Goal: Information Seeking & Learning: Learn about a topic

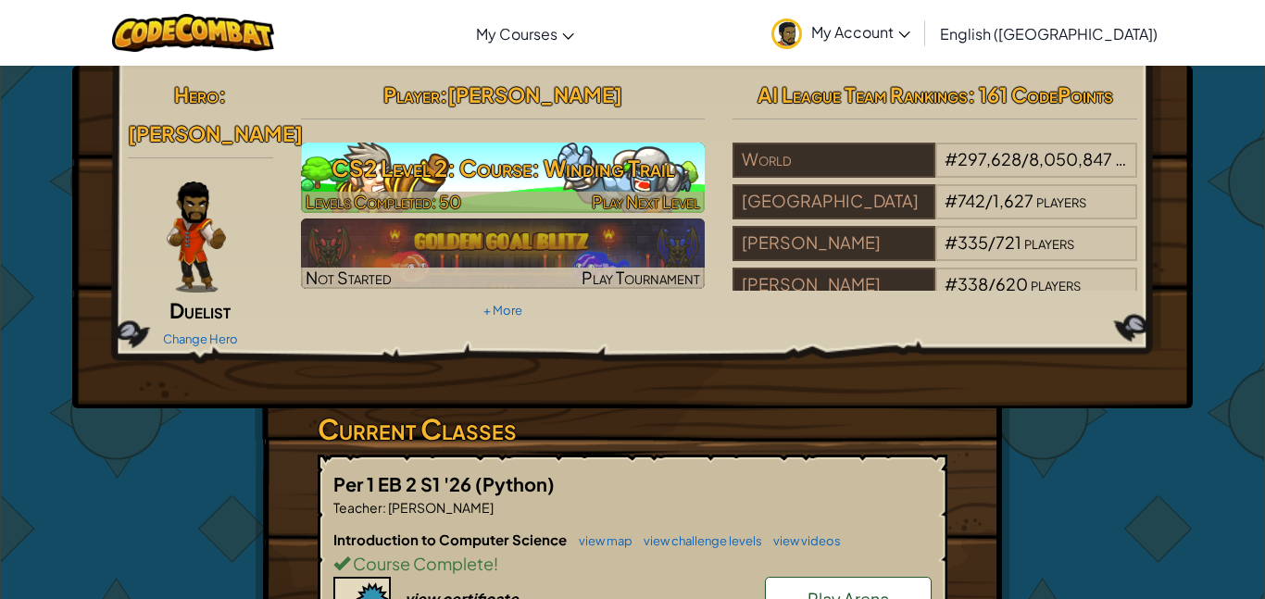
click at [555, 166] on h3 "CS2 Level 2: Course: Winding Trail" at bounding box center [503, 168] width 405 height 42
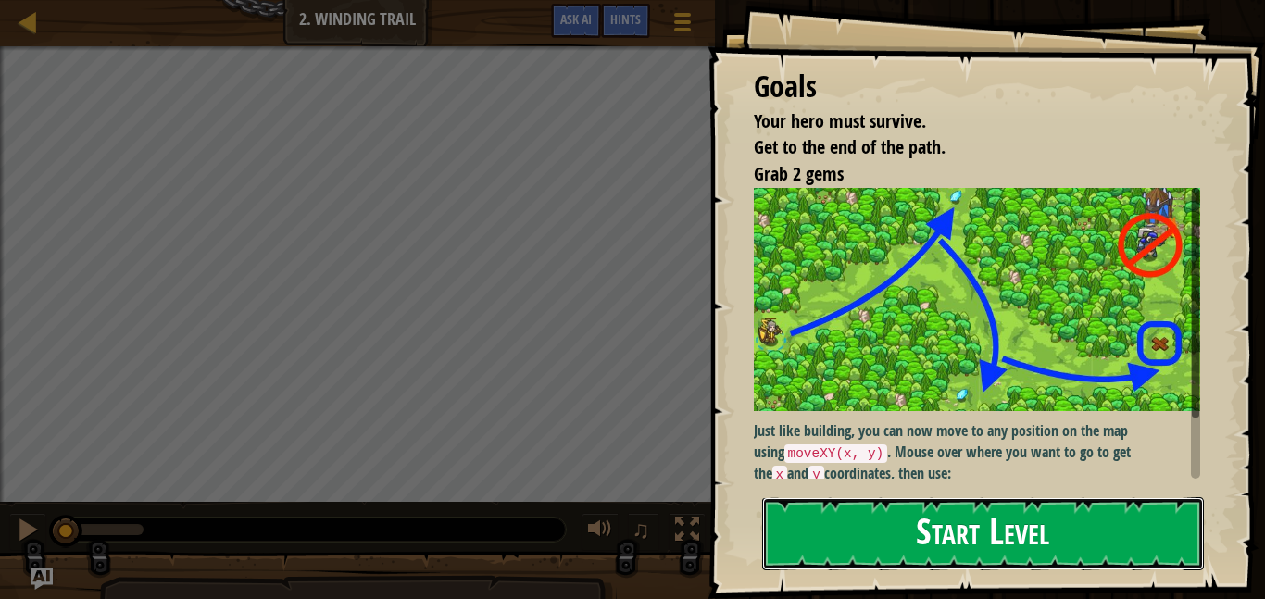
click at [943, 541] on button "Start Level" at bounding box center [983, 533] width 442 height 73
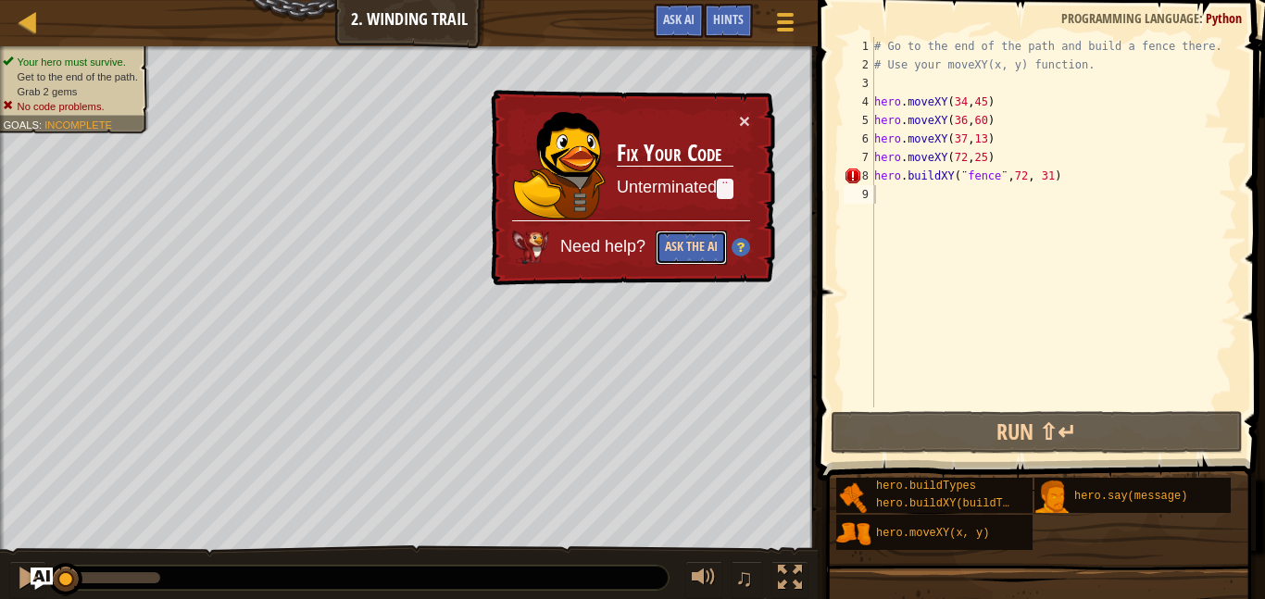
click at [687, 250] on button "Ask the AI" at bounding box center [690, 248] width 71 height 34
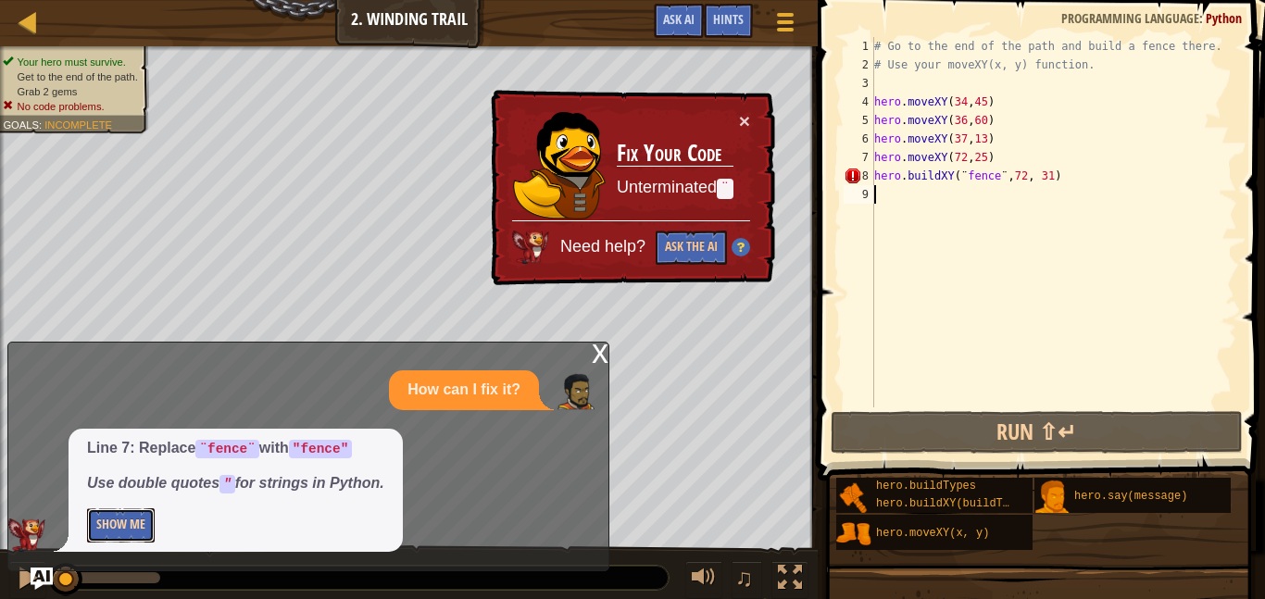
click at [130, 527] on button "Show Me" at bounding box center [121, 525] width 68 height 34
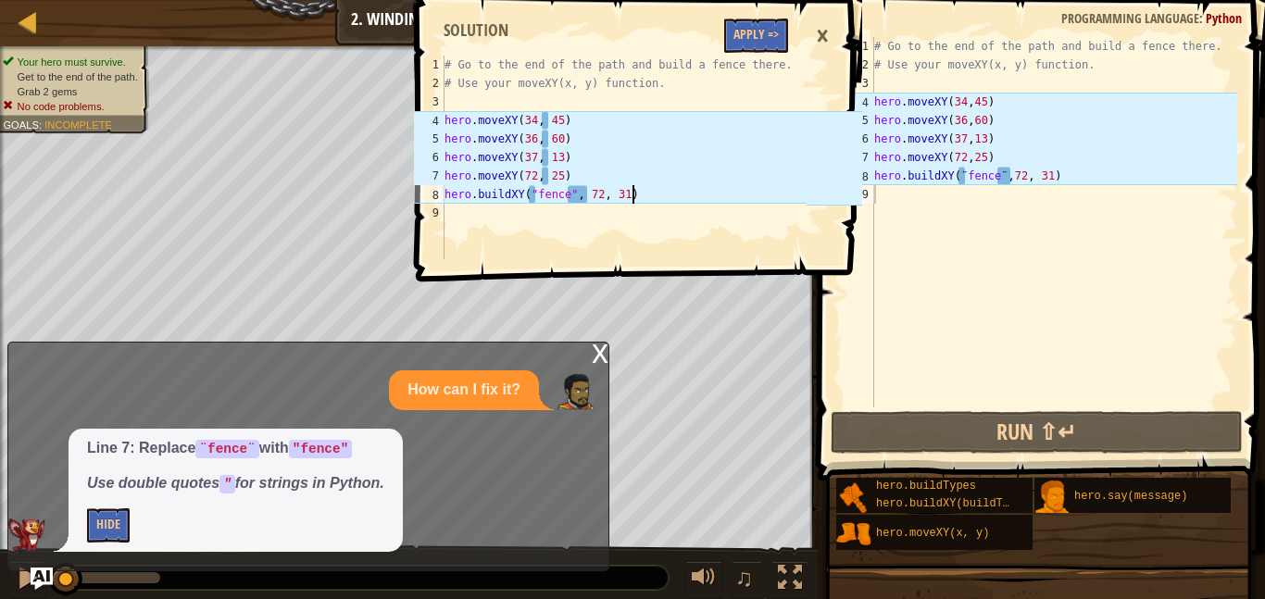
type textarea "hero.buildXY("fence", 72, 31)"
drag, startPoint x: 634, startPoint y: 195, endPoint x: 446, endPoint y: 192, distance: 188.0
click at [446, 192] on div "# Go to the end of the path and build a fence there. # Use your moveXY(x, y) fu…" at bounding box center [624, 176] width 367 height 241
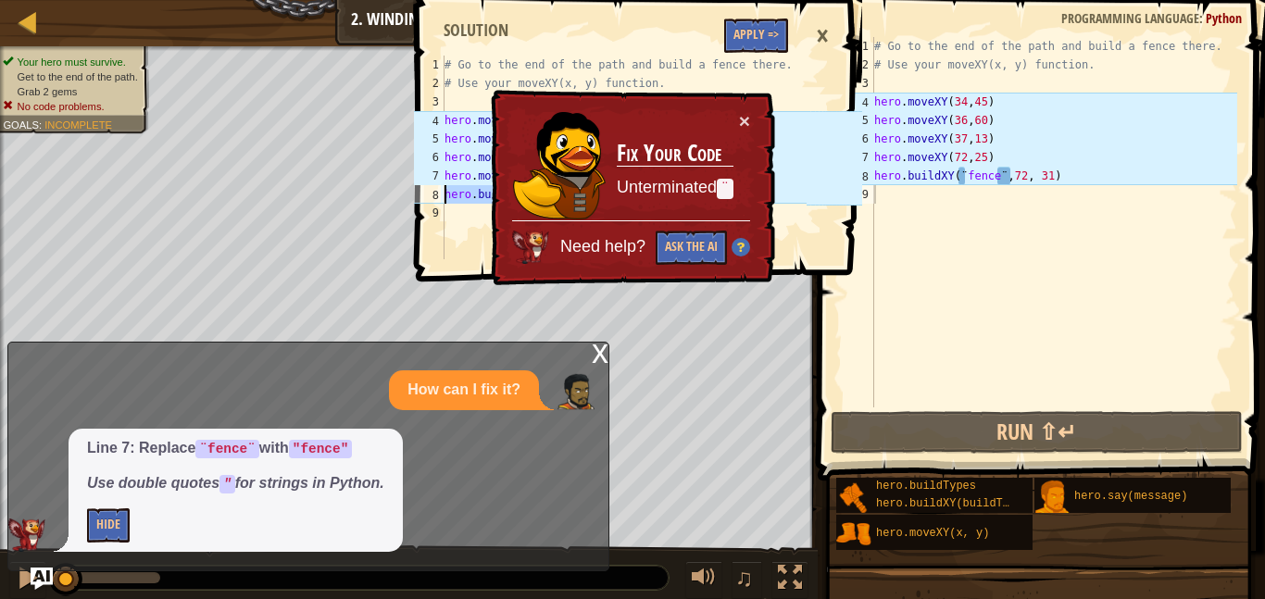
click at [905, 175] on div "# Go to the end of the path and build a fence there. # Use your moveXY(x, y) fu…" at bounding box center [1053, 240] width 367 height 407
type textarea "hero.buildXY(¨fence¨,72, 31)"
paste textarea
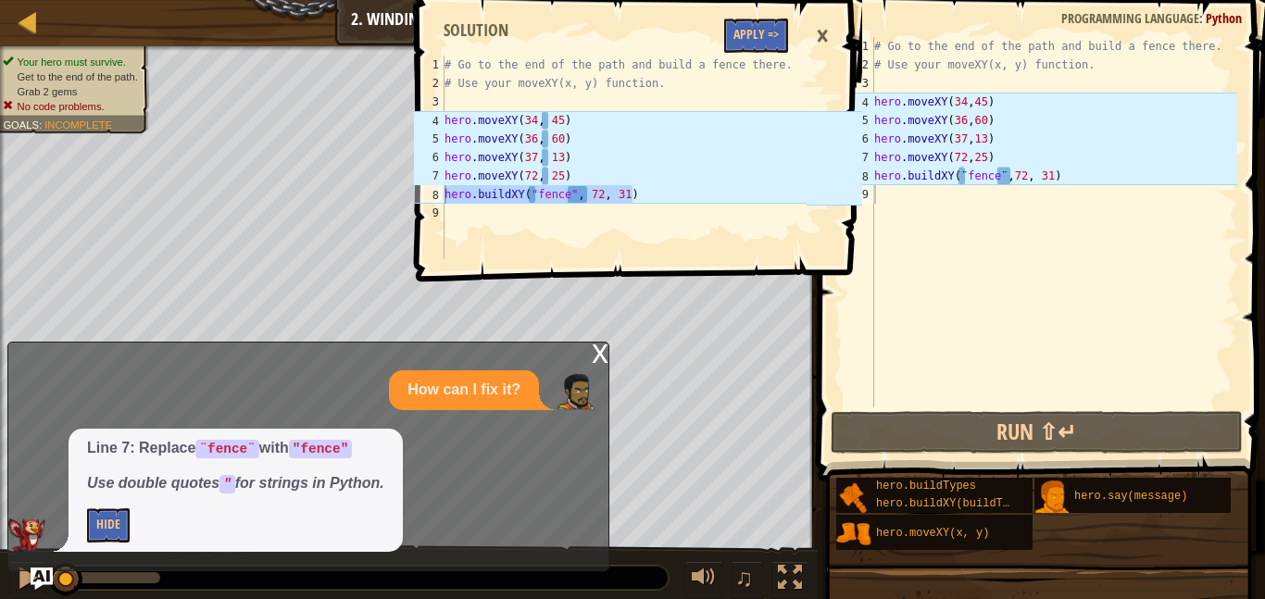
click at [478, 199] on div "# Go to the end of the path and build a fence there. # Use your moveXY(x, y) fu…" at bounding box center [624, 158] width 367 height 204
click at [478, 199] on div "# Go to the end of the path and build a fence there. # Use your moveXY(x, y) fu…" at bounding box center [624, 176] width 367 height 241
type textarea "hero.buildXY("fence", 72, 31)"
click at [909, 180] on div "# Go to the end of the path and build a fence there. # Use your moveXY(x, y) fu…" at bounding box center [1053, 240] width 367 height 407
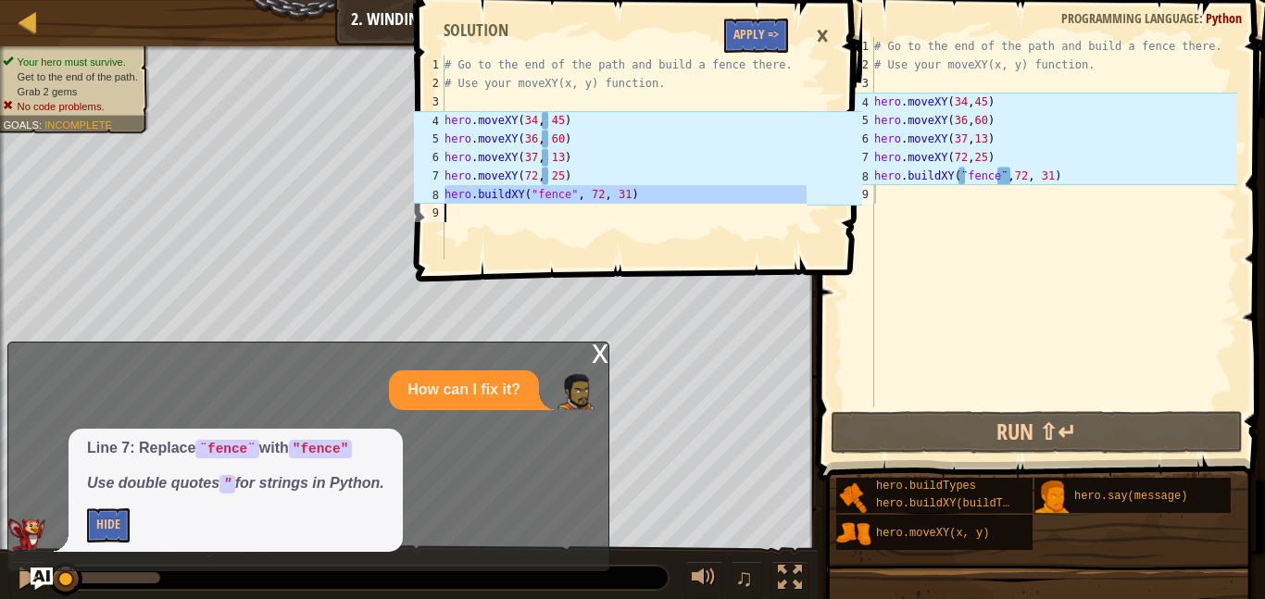
click at [909, 180] on div "# Go to the end of the path and build a fence there. # Use your moveXY(x, y) fu…" at bounding box center [1053, 240] width 367 height 407
click at [928, 164] on div "# Go to the end of the path and build a fence there. # Use your moveXY(x, y) fu…" at bounding box center [1053, 240] width 367 height 407
click at [933, 184] on div "# Go to the end of the path and build a fence there. # Use your moveXY(x, y) fu…" at bounding box center [1053, 240] width 367 height 407
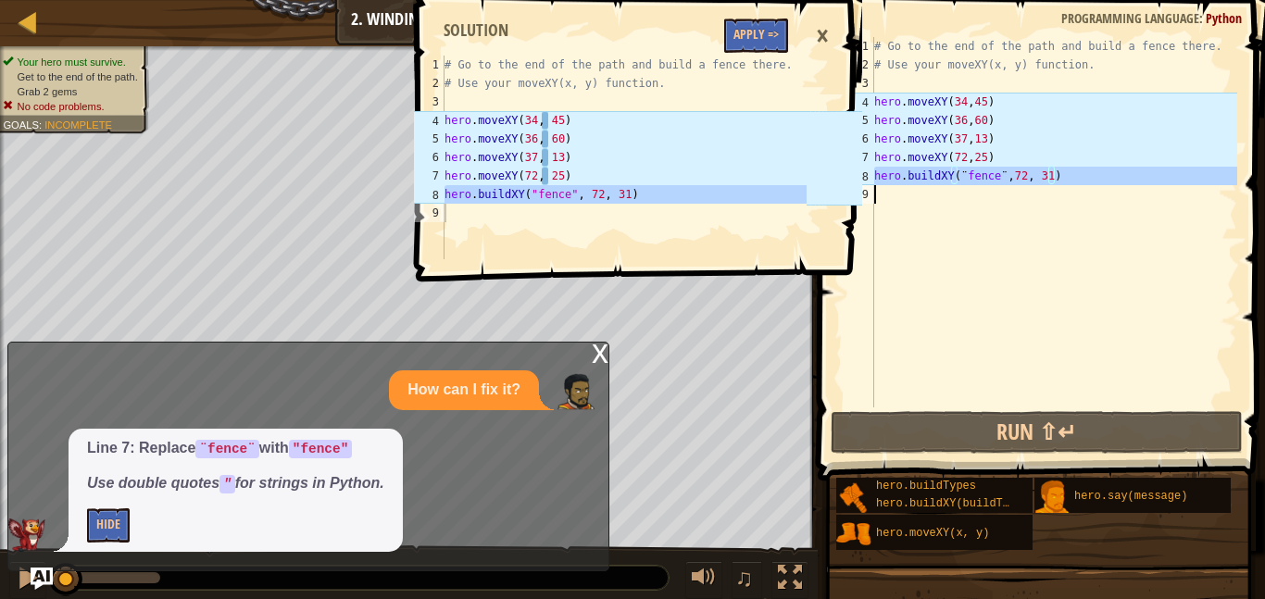
type textarea "hero.buildXY(¨fence¨,72, 31)"
paste textarea
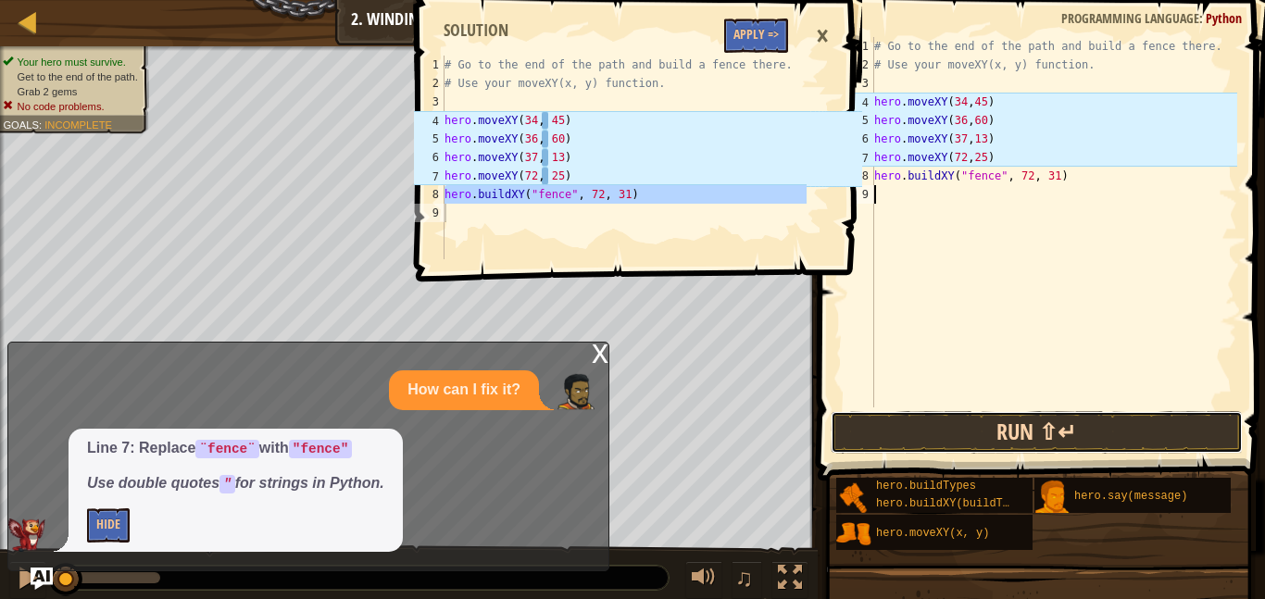
click at [1008, 429] on button "Run ⇧↵" at bounding box center [1036, 432] width 412 height 43
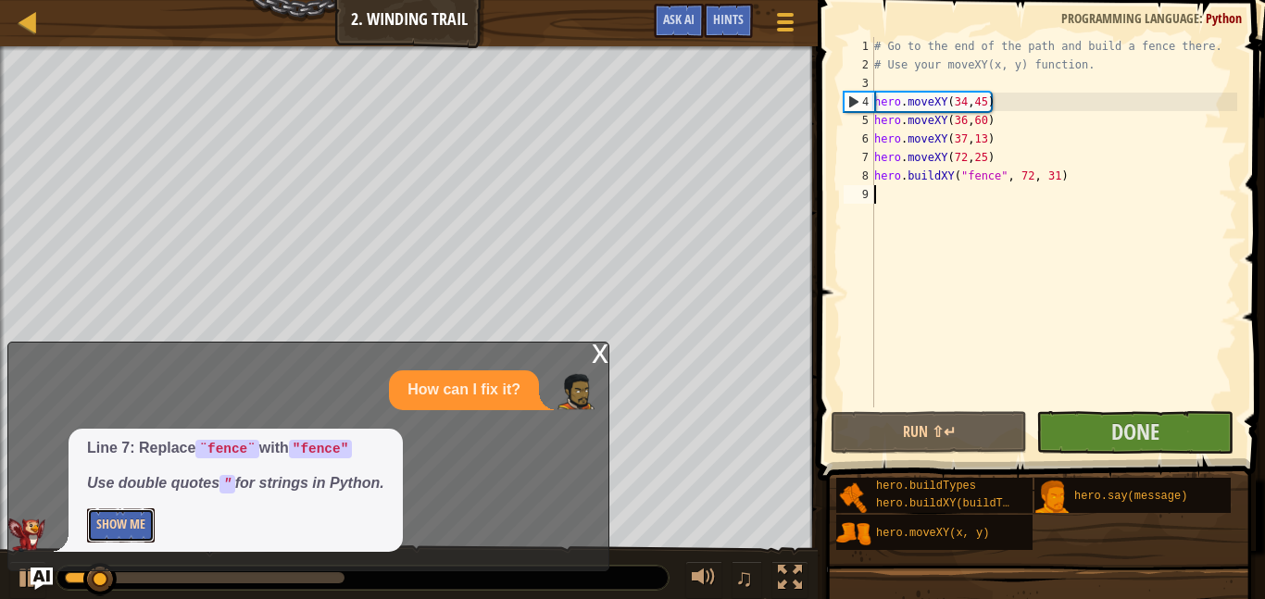
click at [118, 522] on button "Show Me" at bounding box center [121, 525] width 68 height 34
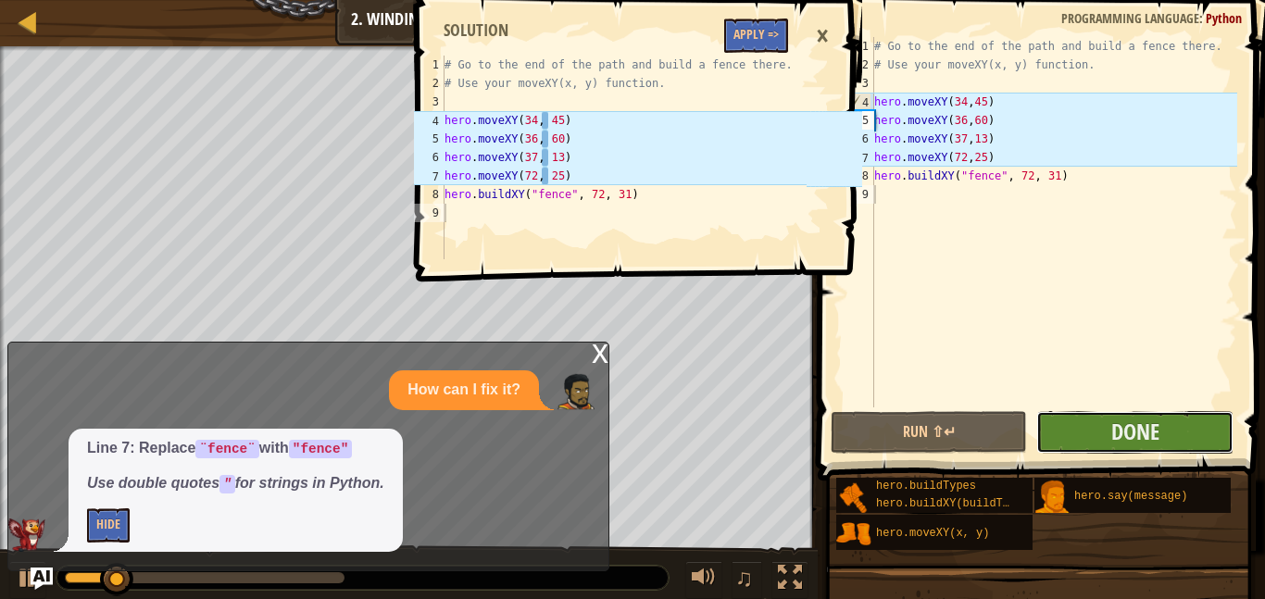
click at [1069, 435] on button "Done" at bounding box center [1134, 432] width 196 height 43
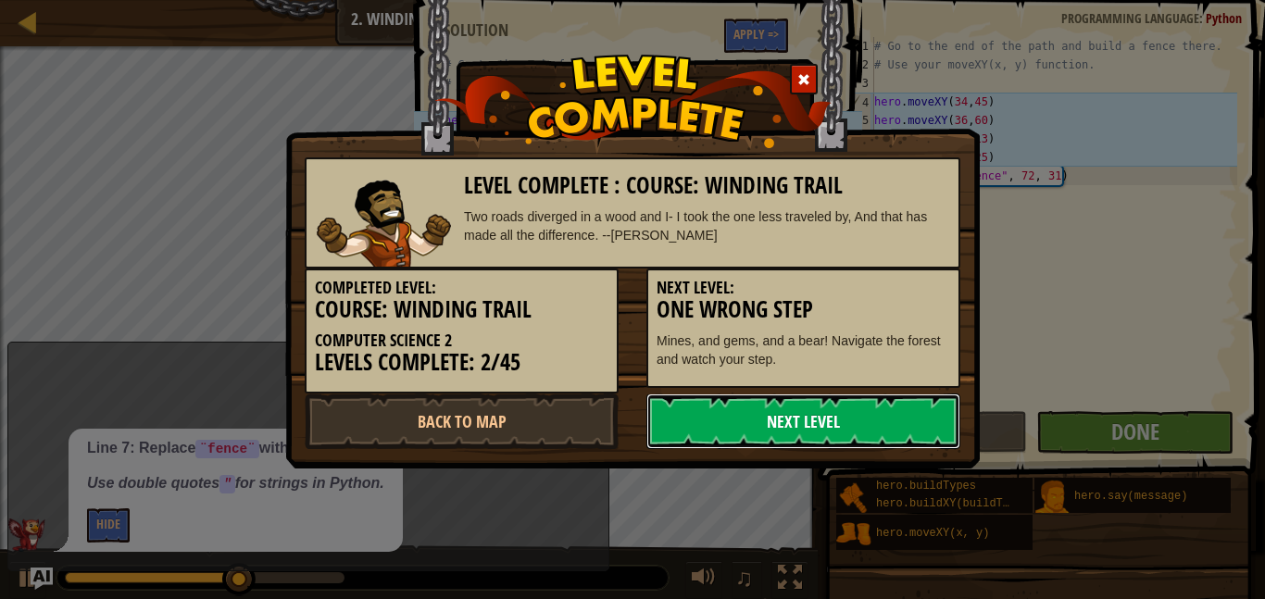
click at [779, 417] on link "Next Level" at bounding box center [803, 421] width 314 height 56
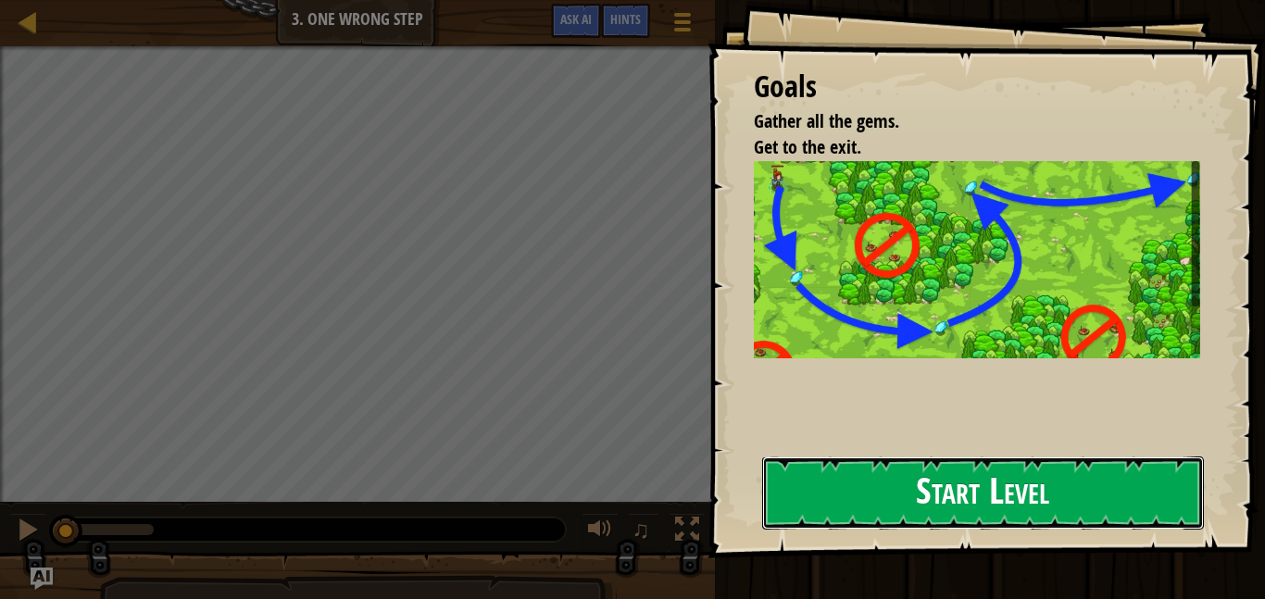
click at [866, 520] on button "Start Level" at bounding box center [983, 492] width 442 height 73
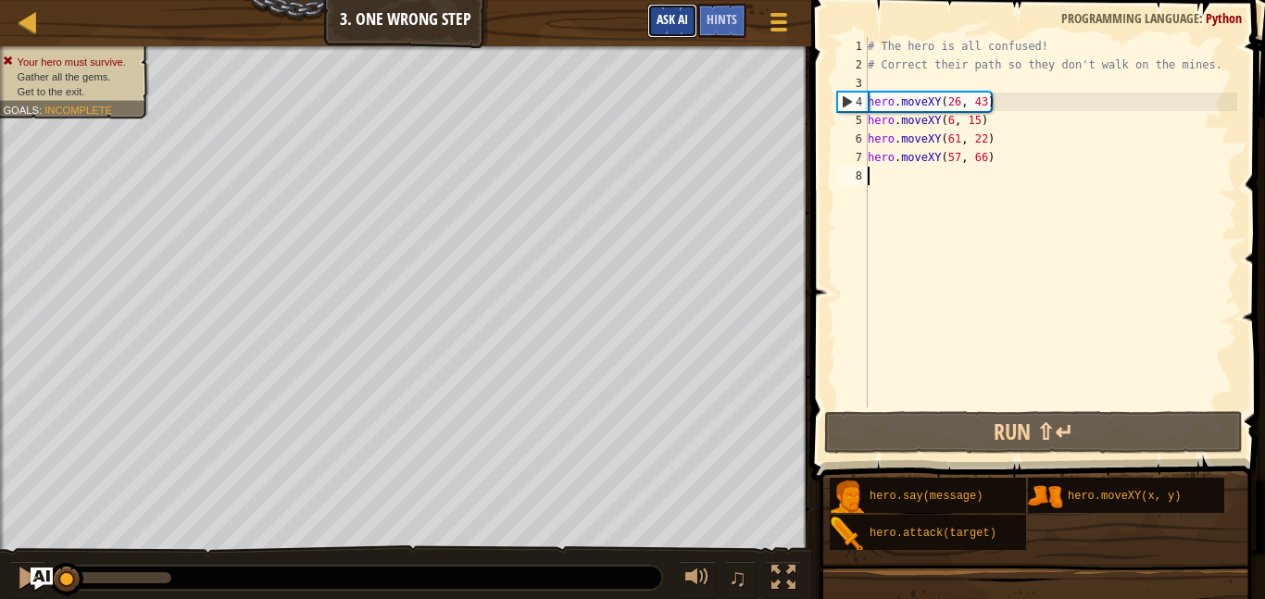
click at [676, 22] on span "Ask AI" at bounding box center [671, 19] width 31 height 18
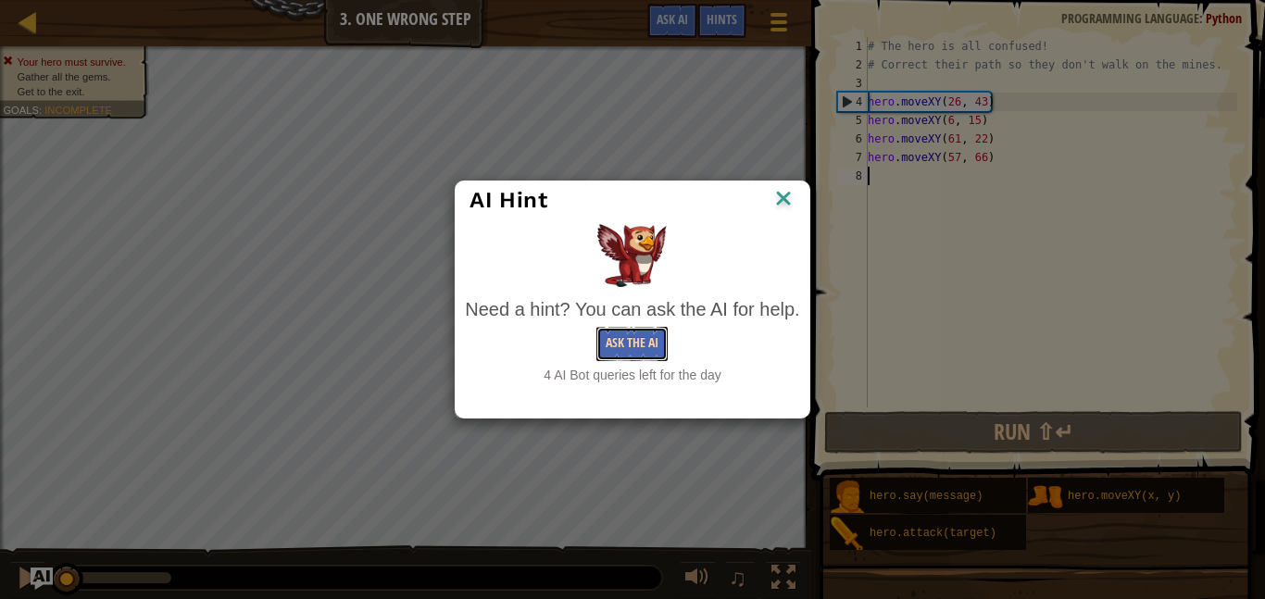
click at [629, 350] on button "Ask the AI" at bounding box center [631, 344] width 71 height 34
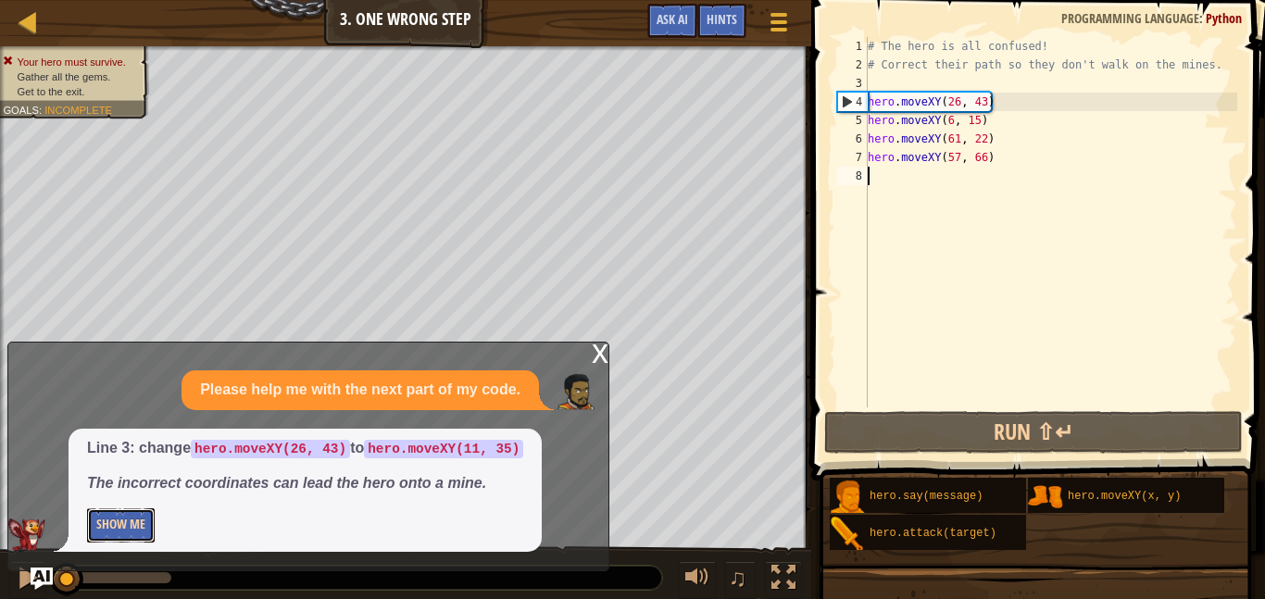
click at [115, 519] on button "Show Me" at bounding box center [121, 525] width 68 height 34
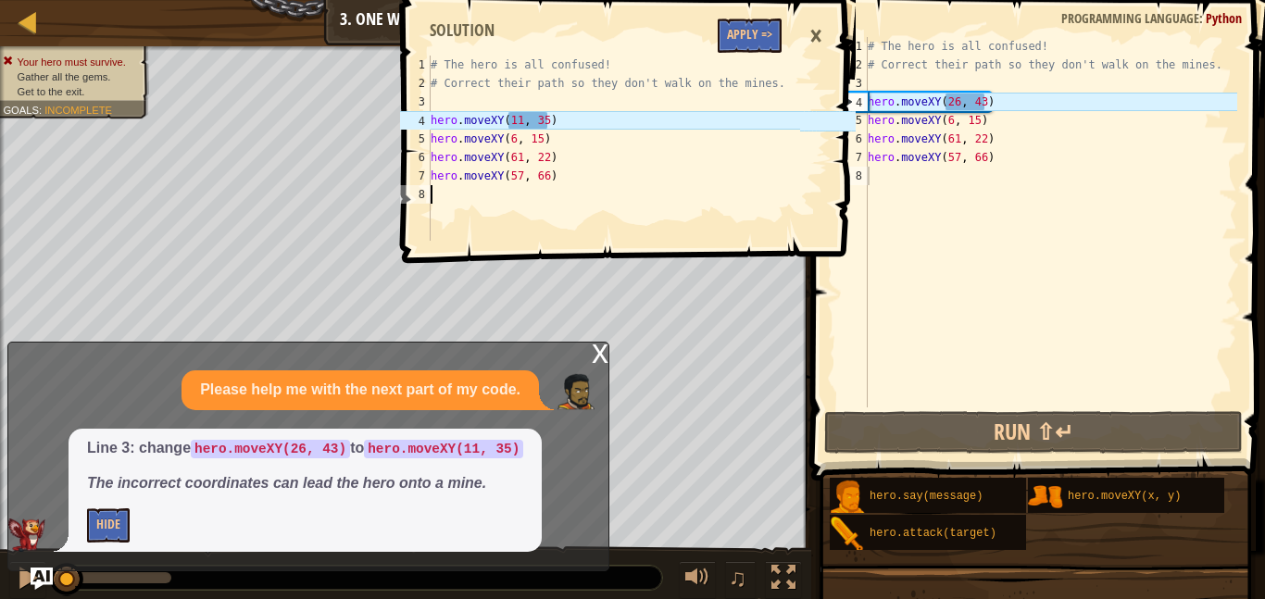
drag, startPoint x: 586, startPoint y: 186, endPoint x: 566, endPoint y: 180, distance: 21.4
click at [566, 180] on div "1 2 3 4 5 6 7 8 # The hero is all confused! # Correct their path so they don't …" at bounding box center [598, 148] width 404 height 185
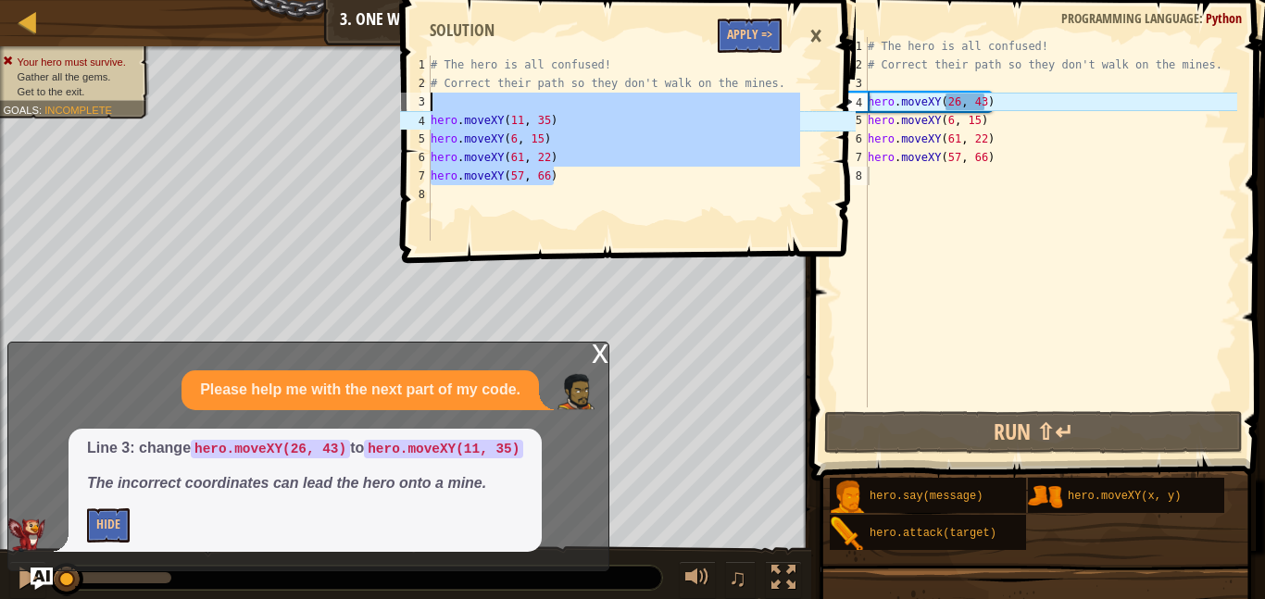
drag, startPoint x: 566, startPoint y: 180, endPoint x: 415, endPoint y: 97, distance: 171.9
click at [415, 97] on div "1 2 3 4 5 6 7 8 # The hero is all confused! # Correct their path so they don't …" at bounding box center [598, 148] width 404 height 185
type textarea "hero.moveXY(11, 35)"
click at [894, 124] on div "# The hero is all confused! # Correct their path so they don't walk on the mine…" at bounding box center [1050, 240] width 373 height 407
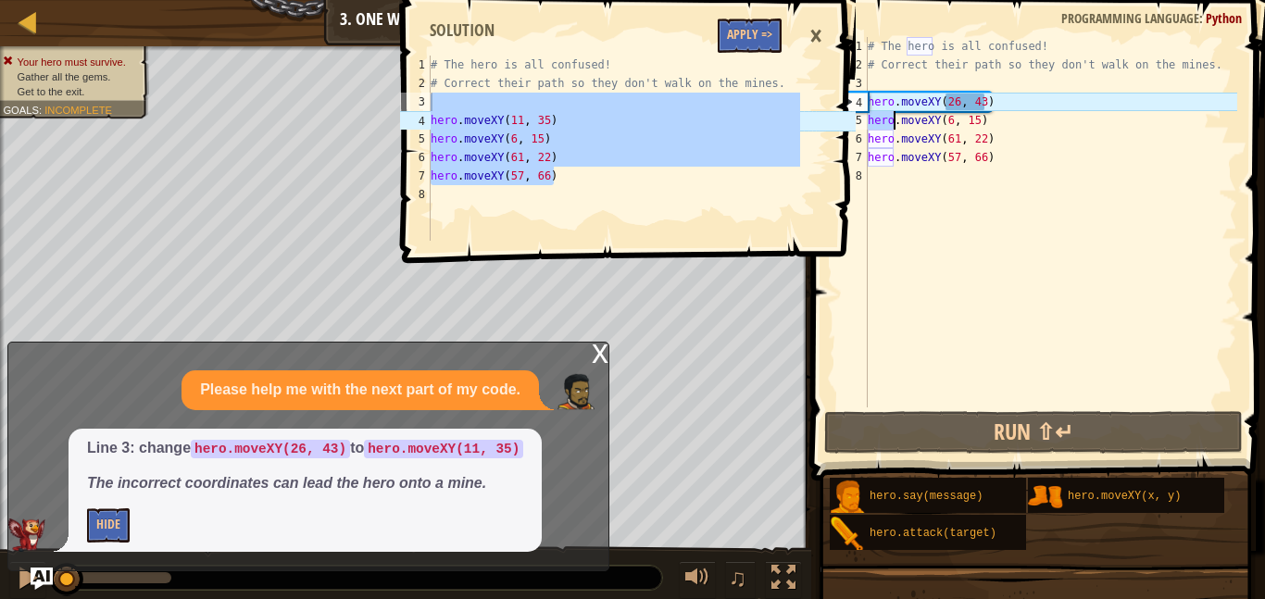
click at [894, 124] on div "# The hero is all confused! # Correct their path so they don't walk on the mine…" at bounding box center [1050, 240] width 373 height 407
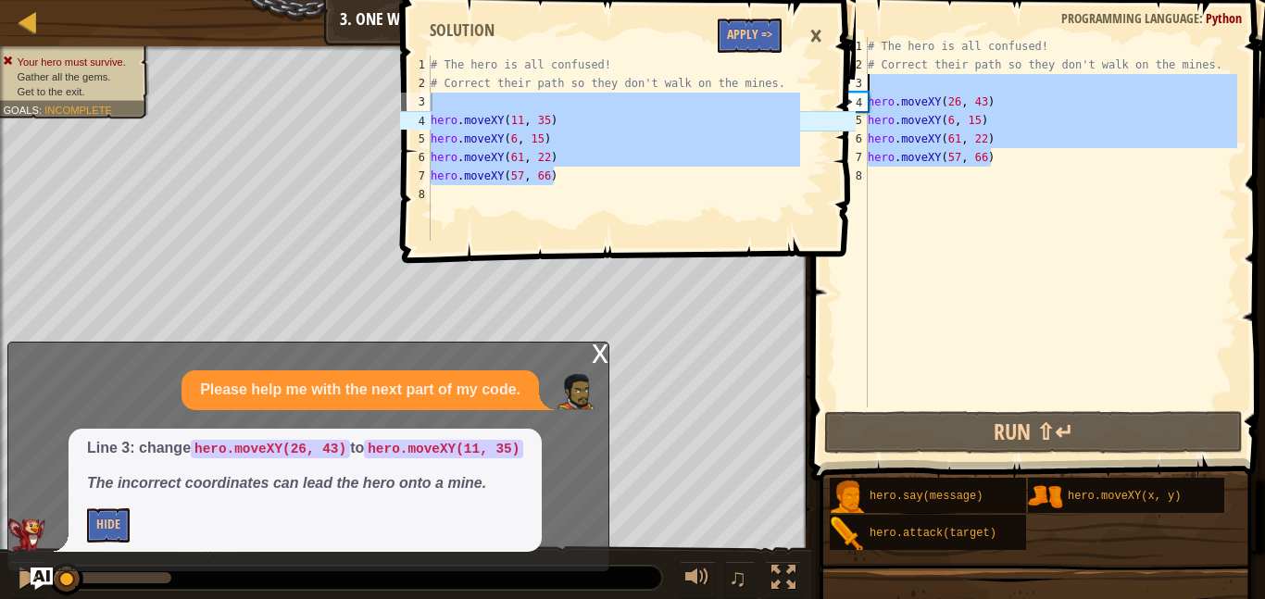
drag, startPoint x: 990, startPoint y: 155, endPoint x: 848, endPoint y: 87, distance: 156.9
click at [848, 87] on div "Map Computer Science 2 3. One Wrong Step Game Menu Done Hints Ask AI hero.moveX…" at bounding box center [632, 299] width 1265 height 599
paste textarea "hero.moveXY(57, 66"
type textarea "hero.moveXY(57, 66)"
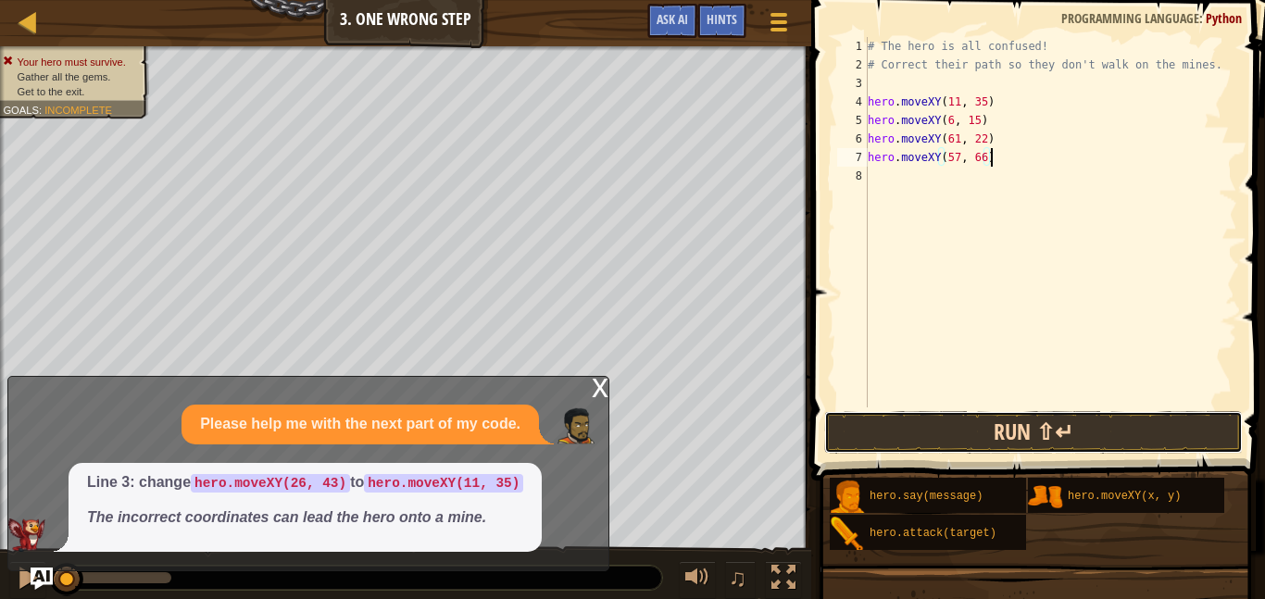
click at [1025, 426] on button "Run ⇧↵" at bounding box center [1033, 432] width 418 height 43
